Goal: Find contact information

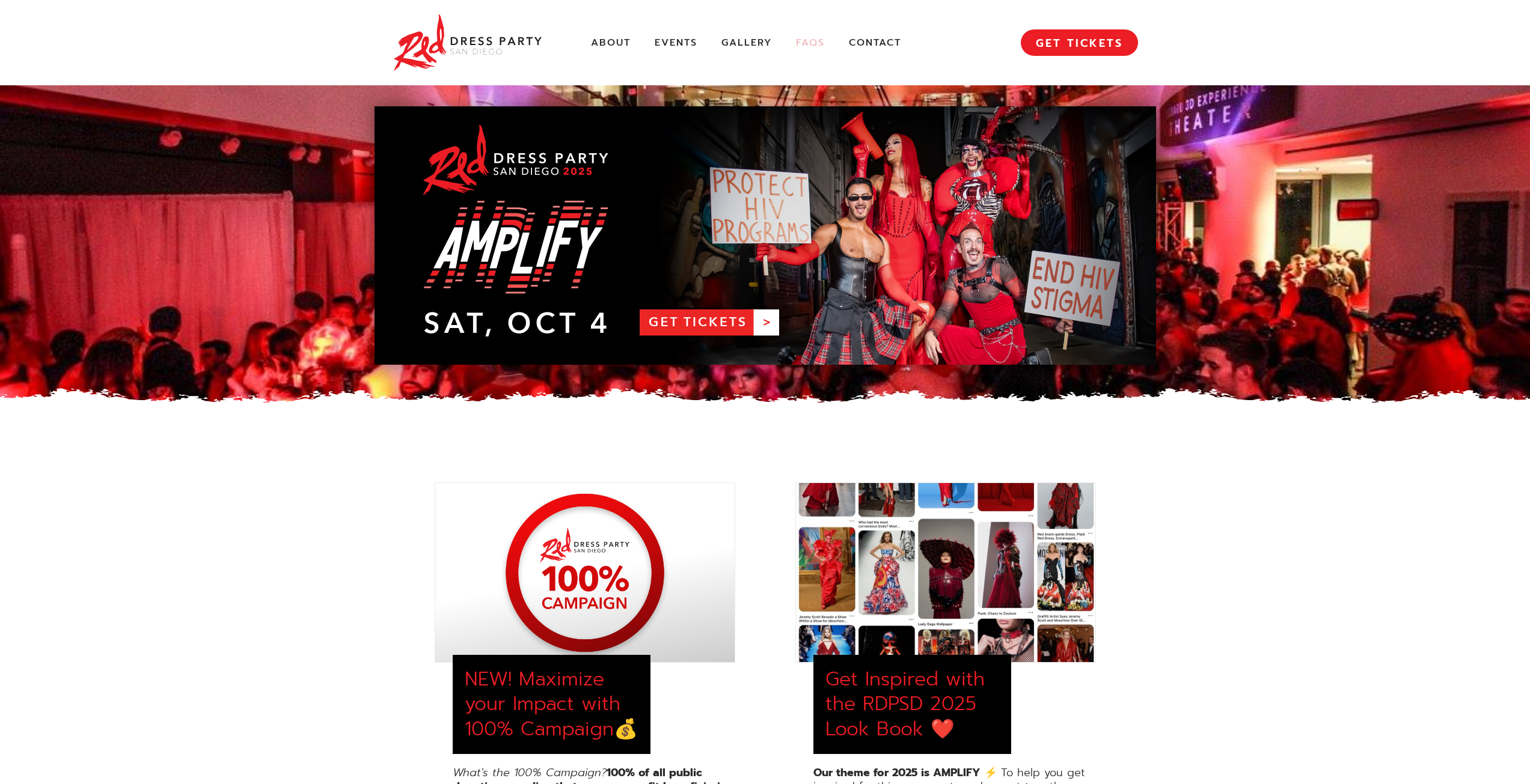
click at [807, 39] on link "FAQs" at bounding box center [810, 43] width 28 height 12
click at [866, 42] on link "Contact" at bounding box center [875, 43] width 52 height 12
